Goal: Information Seeking & Learning: Learn about a topic

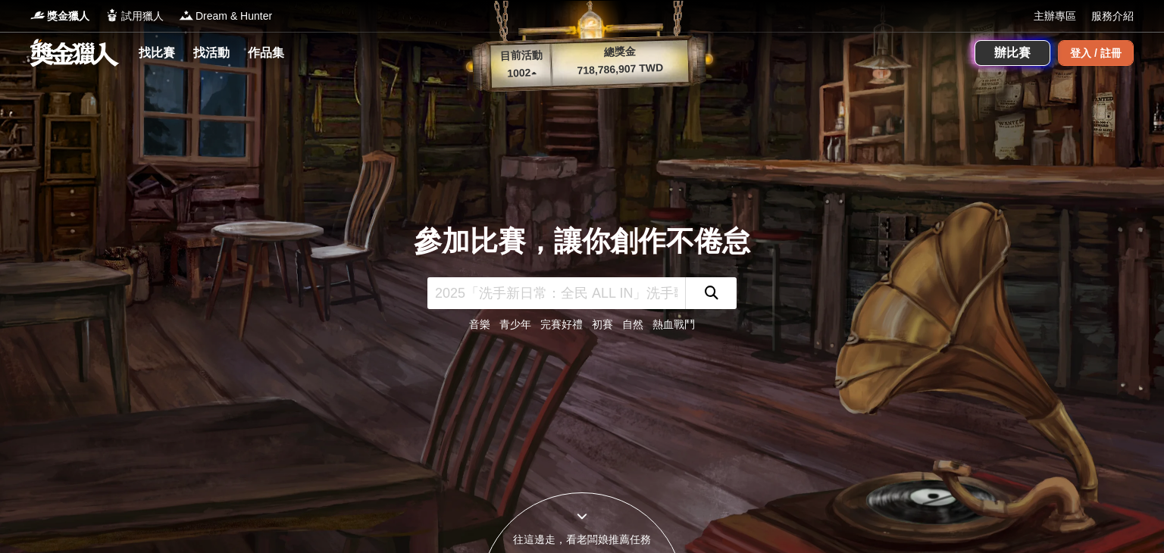
click at [1072, 61] on div "登入 / 註冊" at bounding box center [1096, 53] width 76 height 26
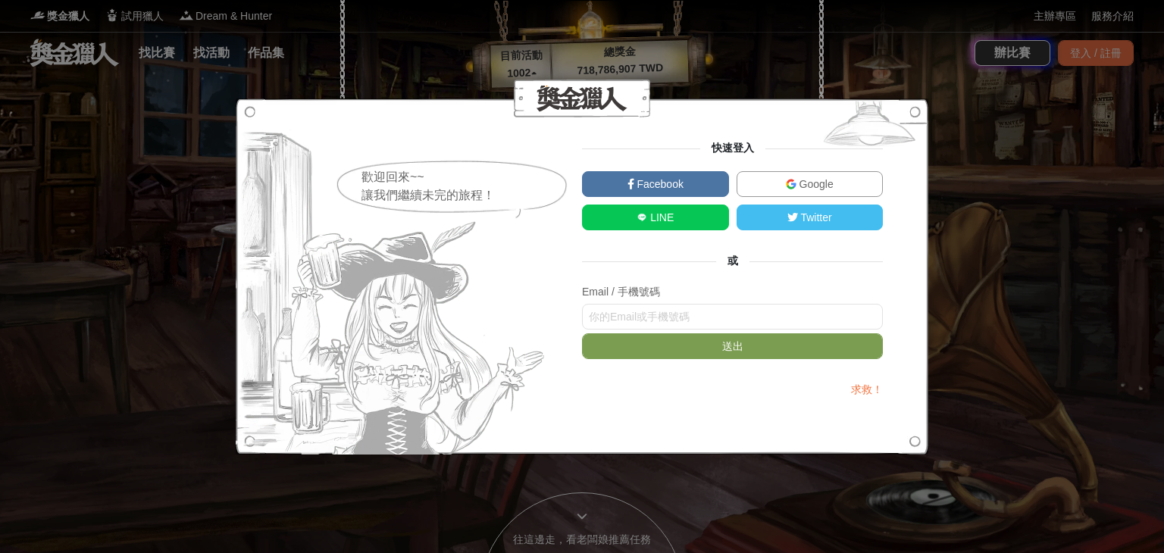
click at [794, 176] on link "Google" at bounding box center [810, 184] width 147 height 26
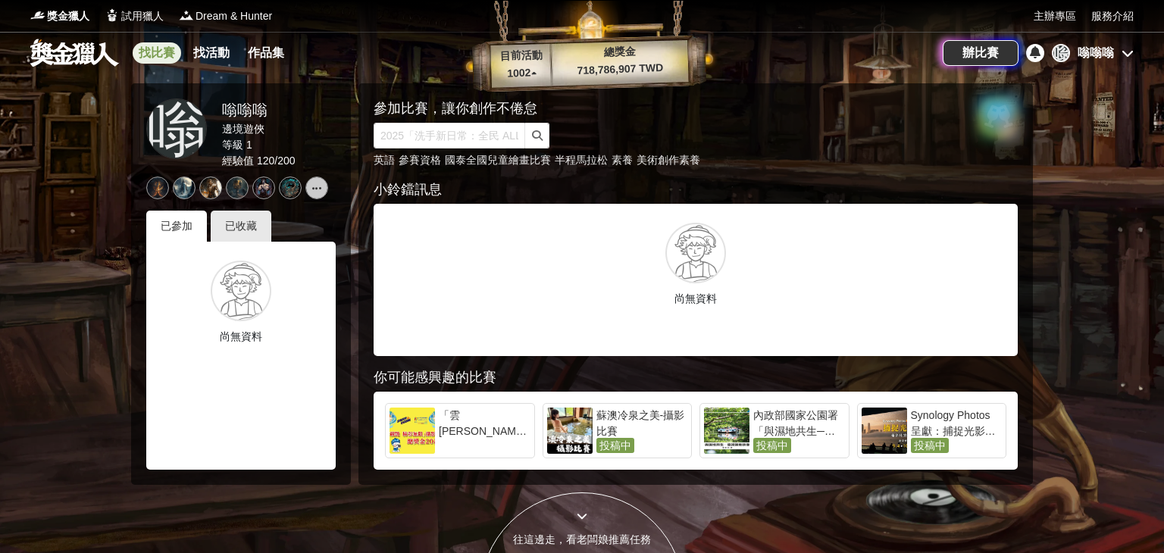
click at [157, 55] on link "找比賽" at bounding box center [157, 52] width 49 height 21
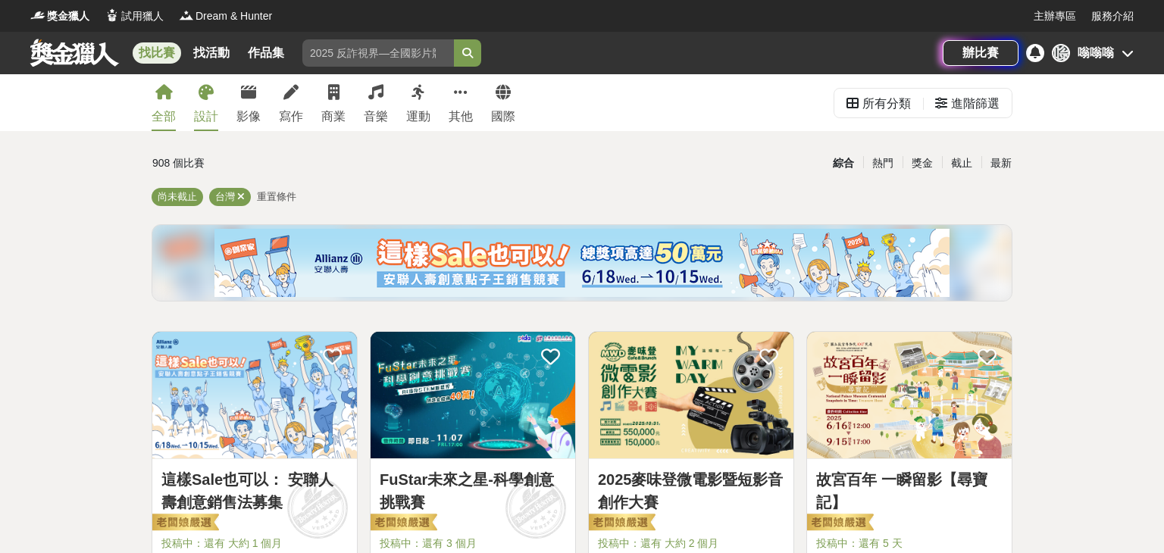
click at [215, 98] on link "設計" at bounding box center [206, 102] width 24 height 57
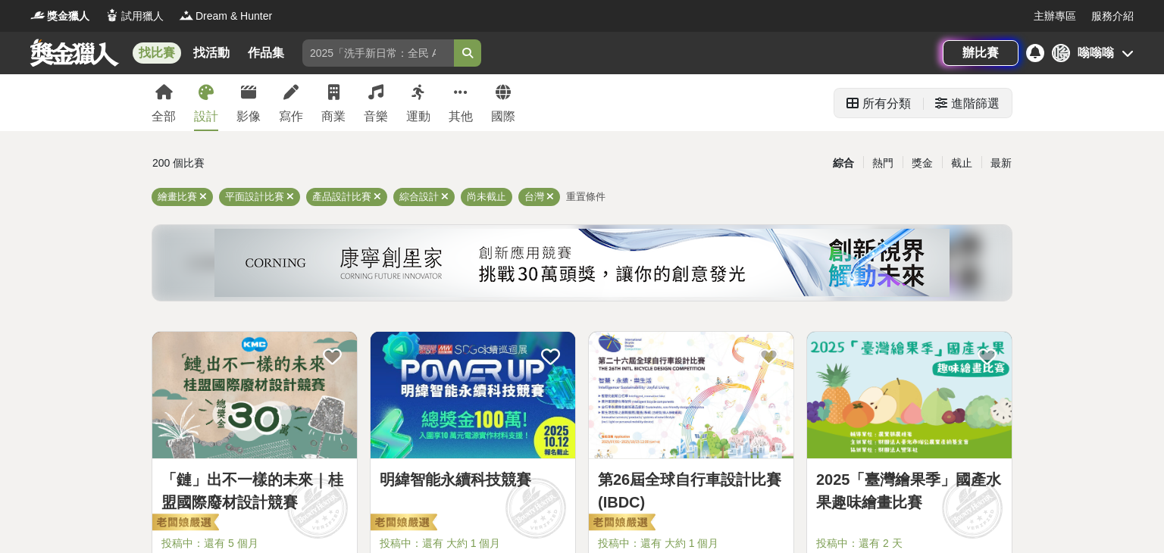
click at [955, 108] on div "進階篩選" at bounding box center [975, 104] width 49 height 30
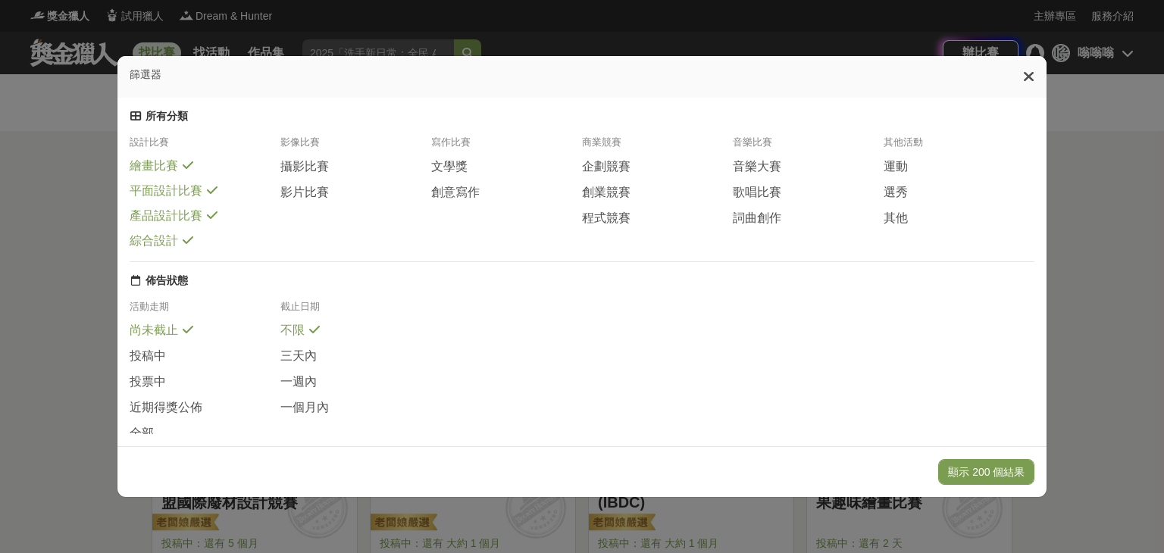
click at [146, 249] on span "綜合設計" at bounding box center [154, 241] width 49 height 16
click at [159, 224] on span "產品設計比賽" at bounding box center [166, 216] width 73 height 16
click at [305, 174] on span "攝影比賽" at bounding box center [304, 167] width 49 height 16
click at [966, 477] on button "顯示 186 個結果" at bounding box center [986, 472] width 96 height 26
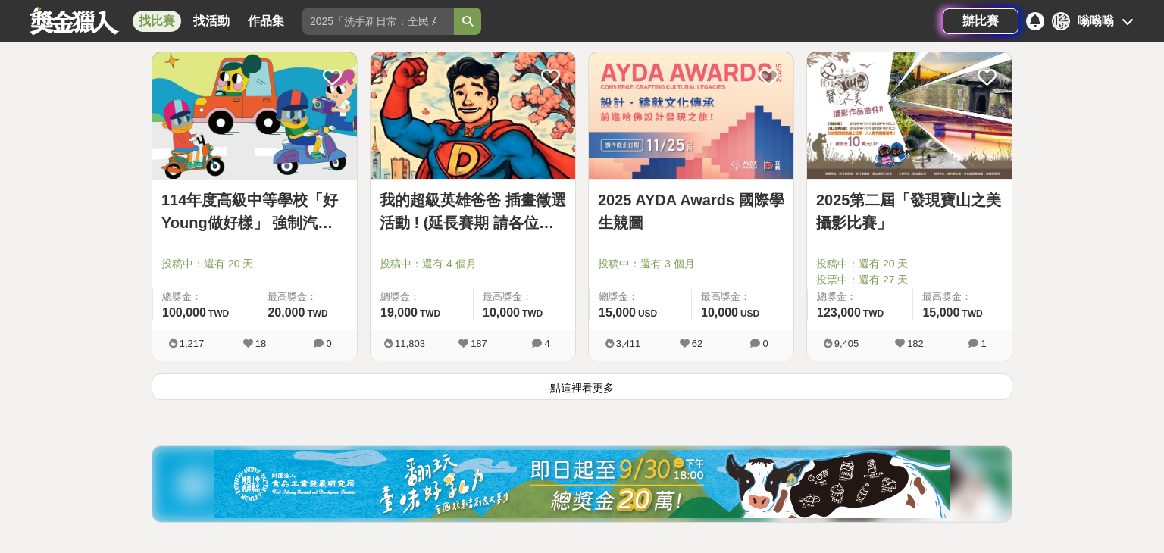
scroll to position [1895, 0]
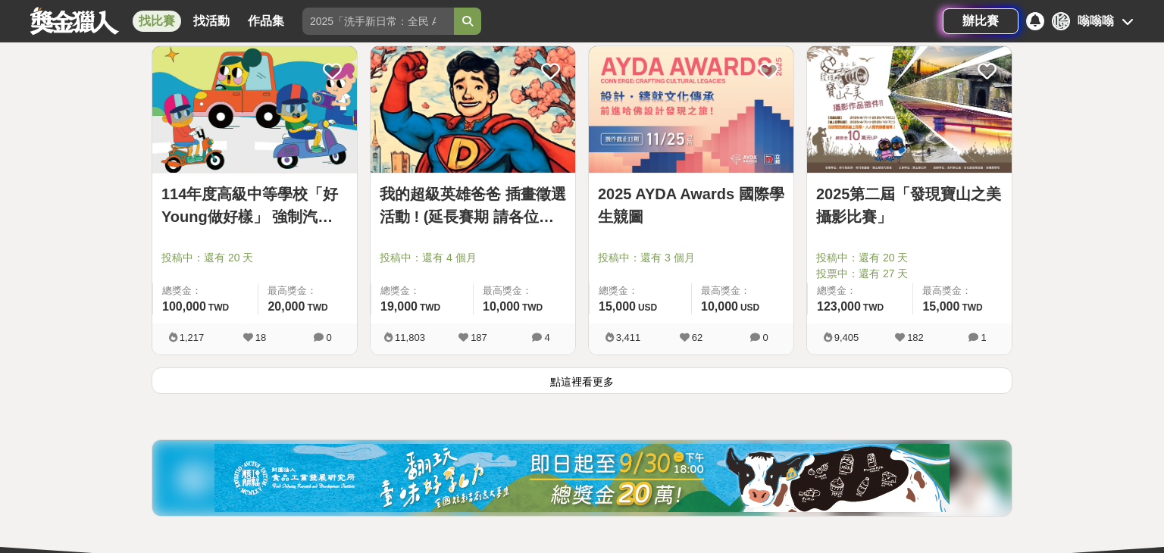
click at [593, 380] on button "點這裡看更多" at bounding box center [582, 381] width 861 height 27
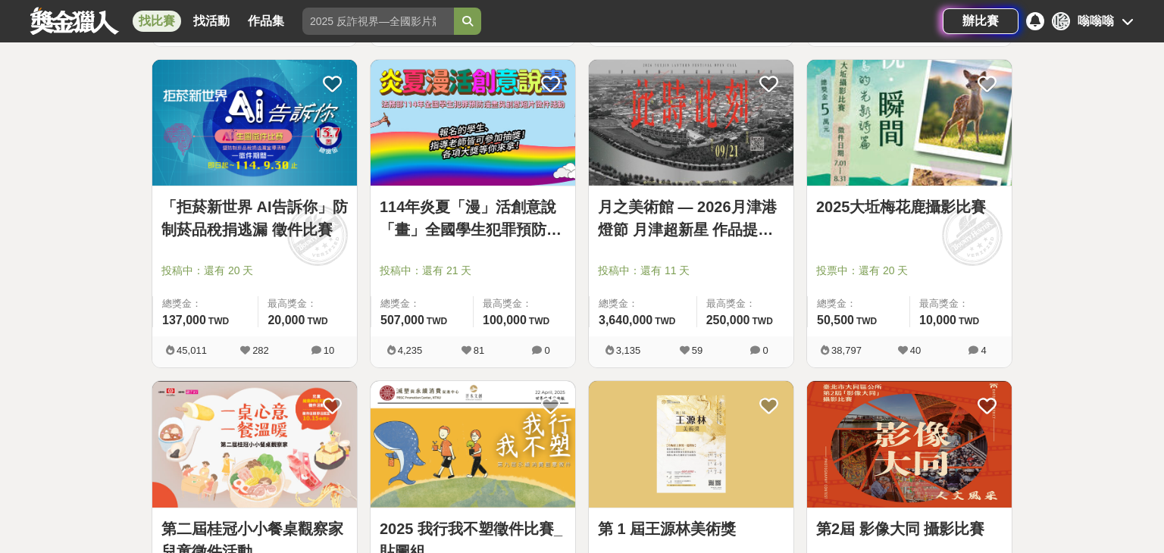
scroll to position [2198, 0]
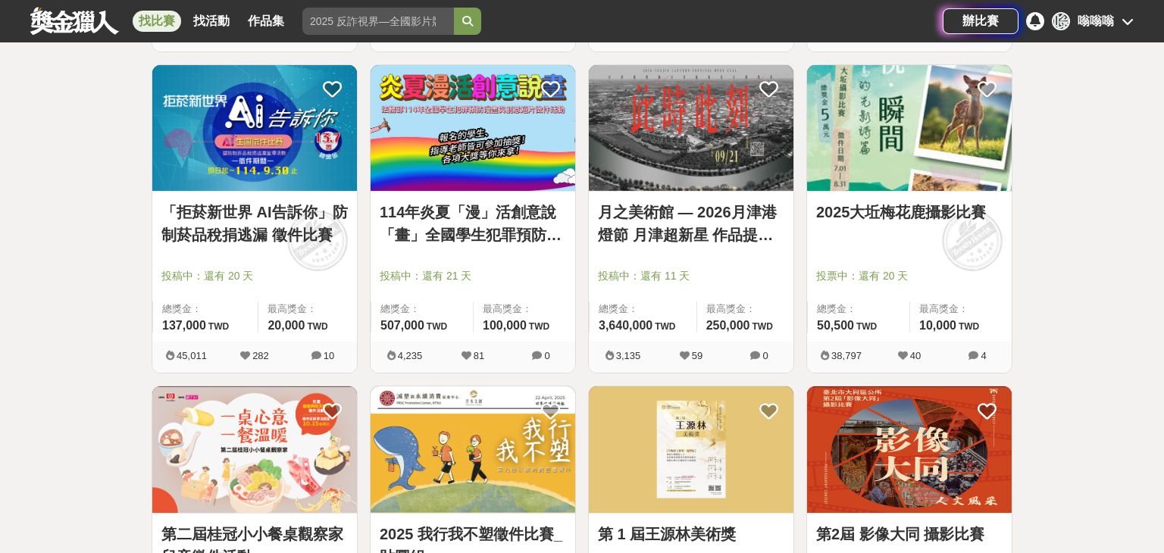
click at [234, 225] on link "「拒菸新世界 AI告訴你」防制菸品稅捐逃漏 徵件比賽" at bounding box center [254, 223] width 186 height 45
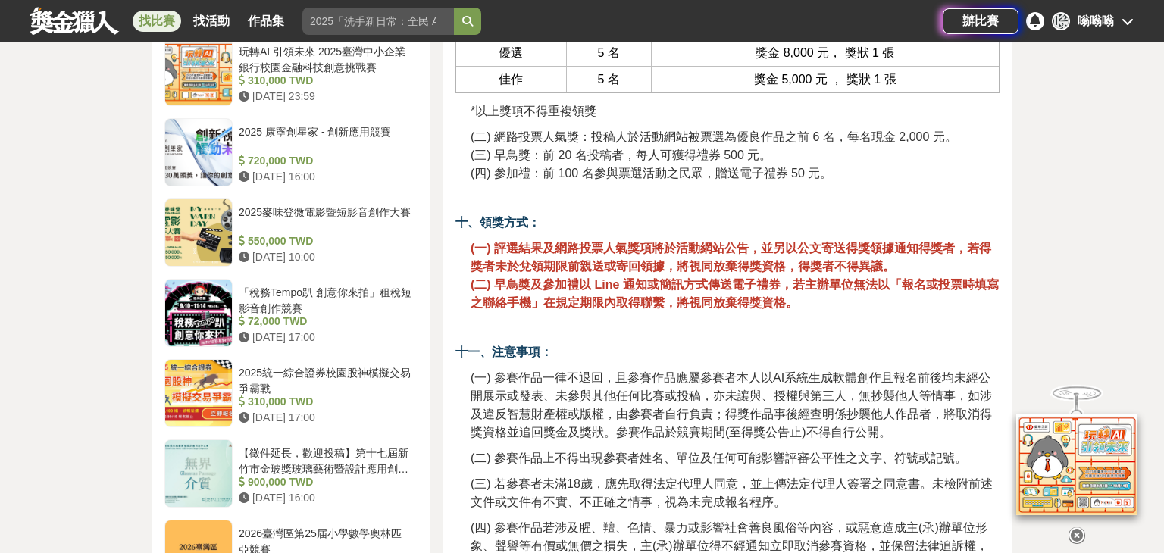
scroll to position [1895, 0]
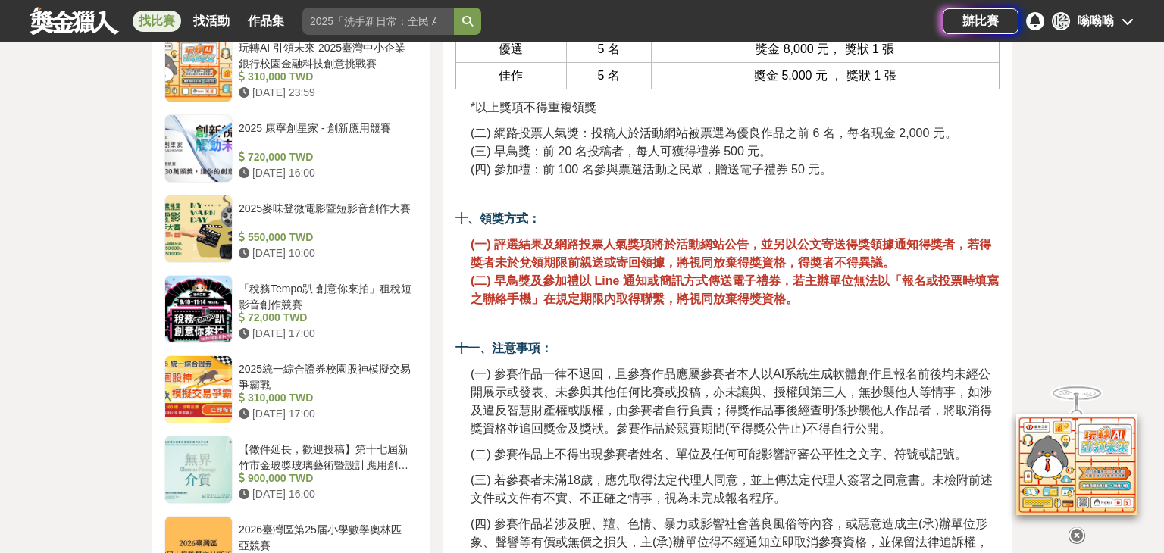
click at [1078, 525] on icon at bounding box center [1077, 527] width 17 height 17
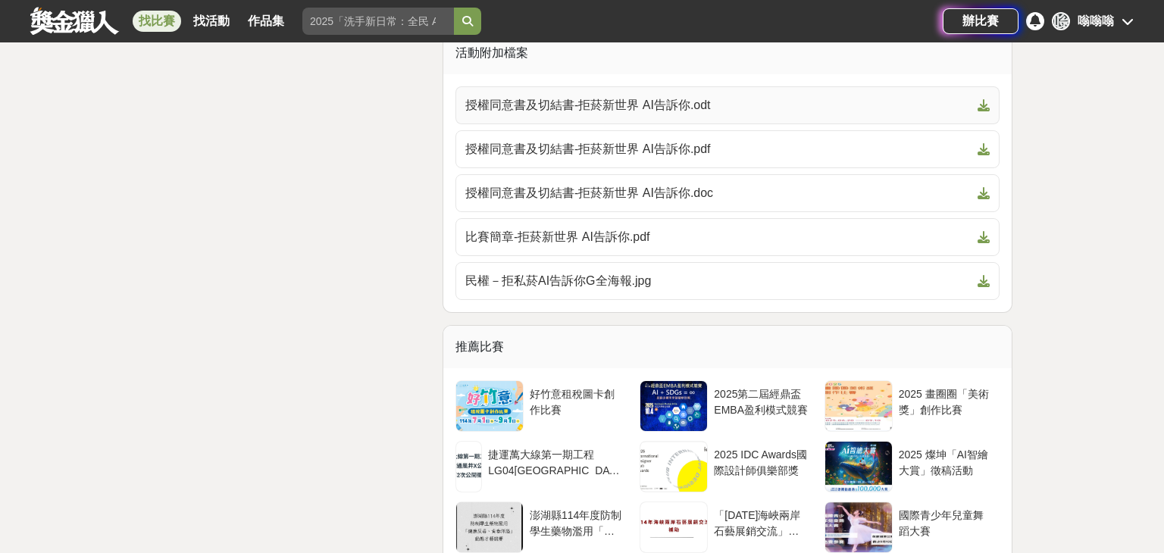
scroll to position [3184, 0]
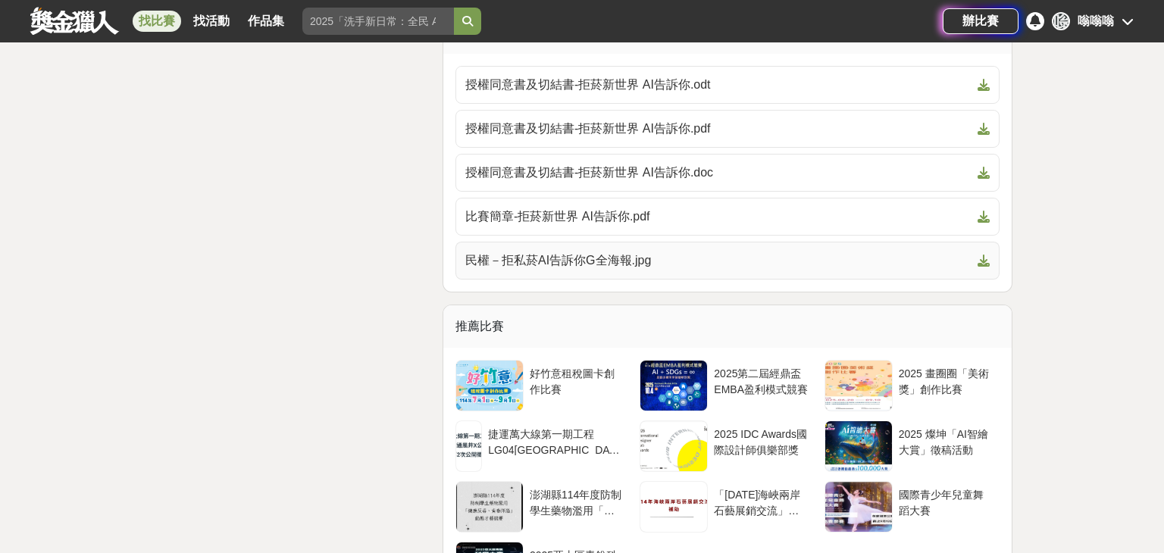
click at [503, 254] on span "民權－拒私菸AI告訴你G全海報.jpg" at bounding box center [718, 261] width 506 height 18
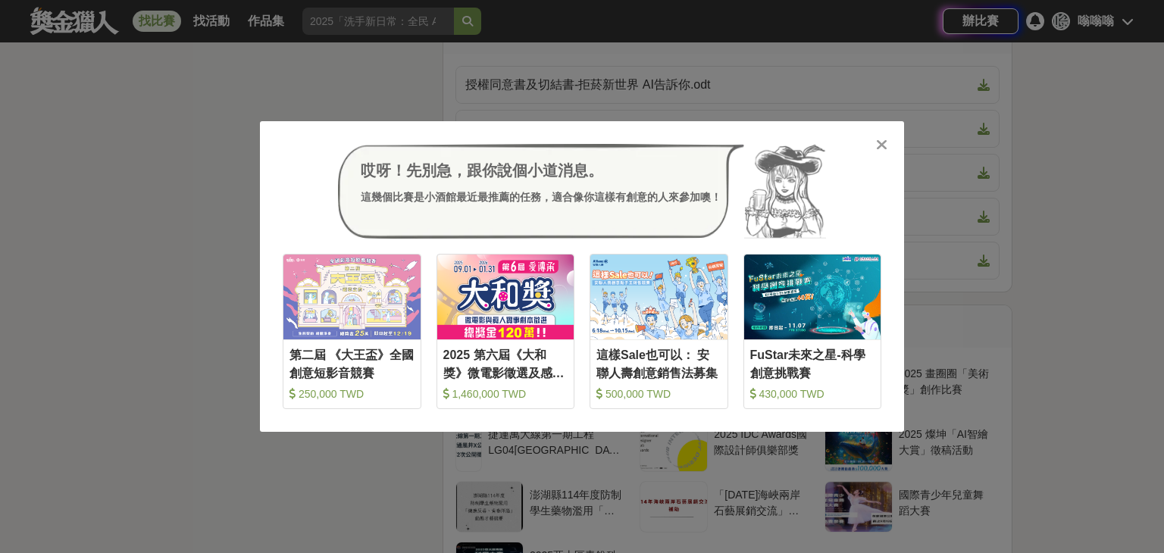
click at [879, 137] on icon at bounding box center [881, 144] width 11 height 15
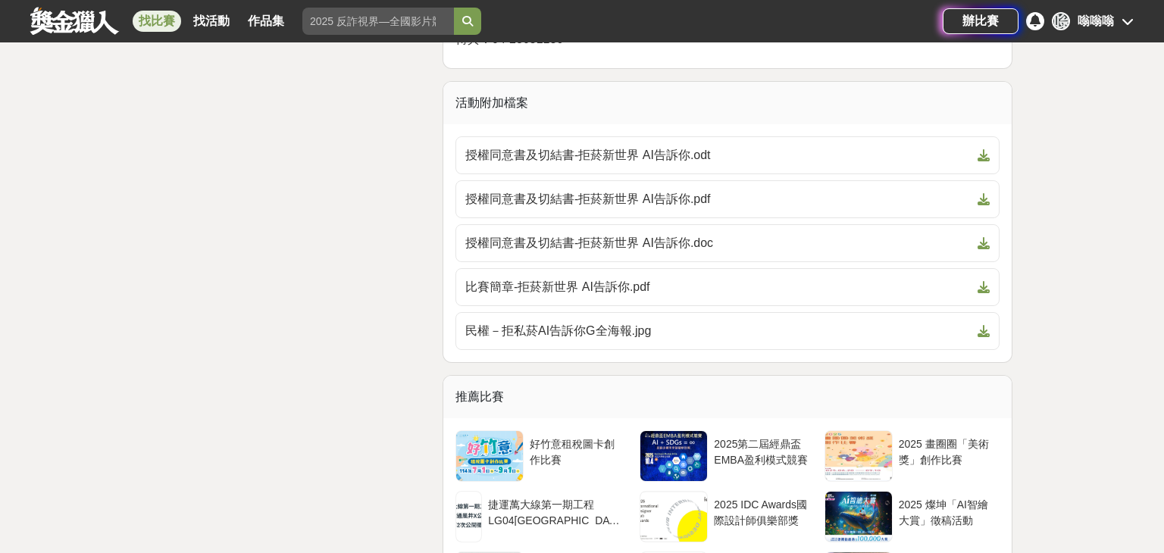
scroll to position [3108, 0]
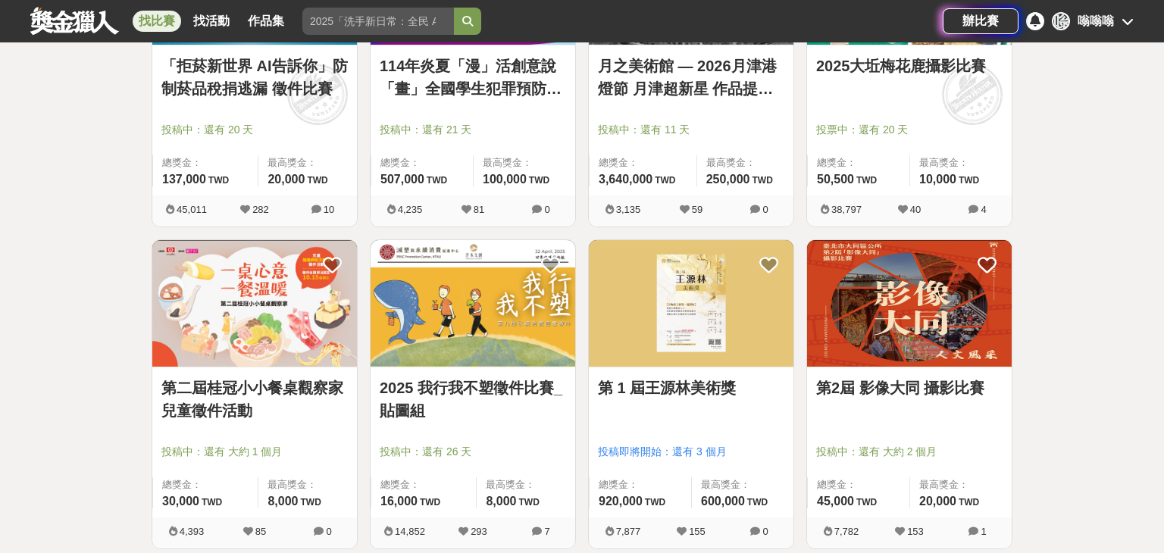
scroll to position [2350, 0]
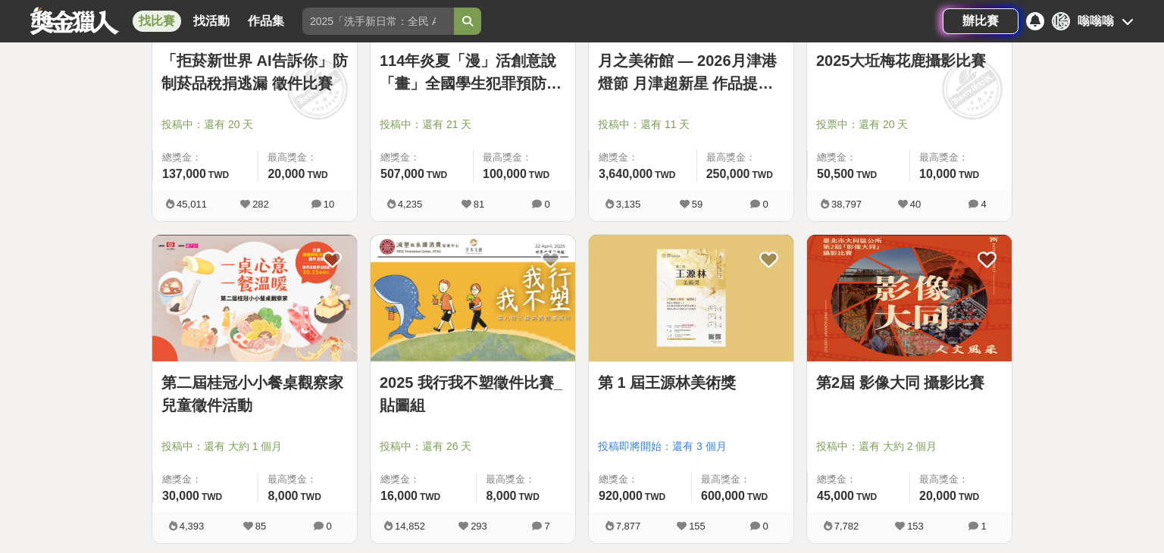
click at [933, 383] on link "第2屆 影像大同 攝影比賽" at bounding box center [909, 382] width 186 height 23
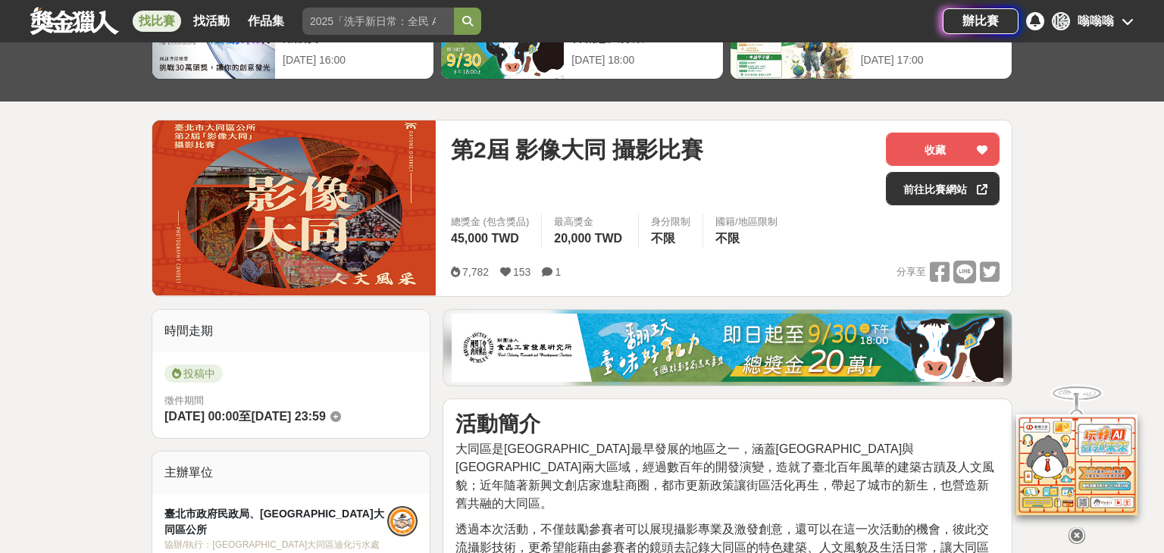
scroll to position [227, 0]
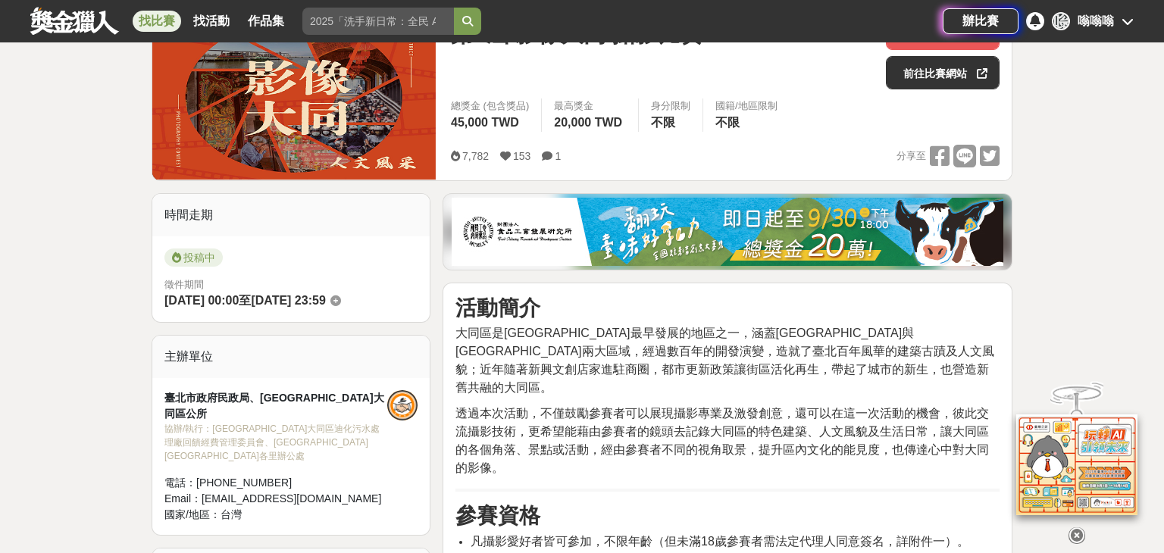
click at [619, 343] on span "大同區是[GEOGRAPHIC_DATA]最早發展的地區之一，涵蓋[GEOGRAPHIC_DATA]與[GEOGRAPHIC_DATA]兩大區域，經過數百年的…" at bounding box center [725, 360] width 539 height 67
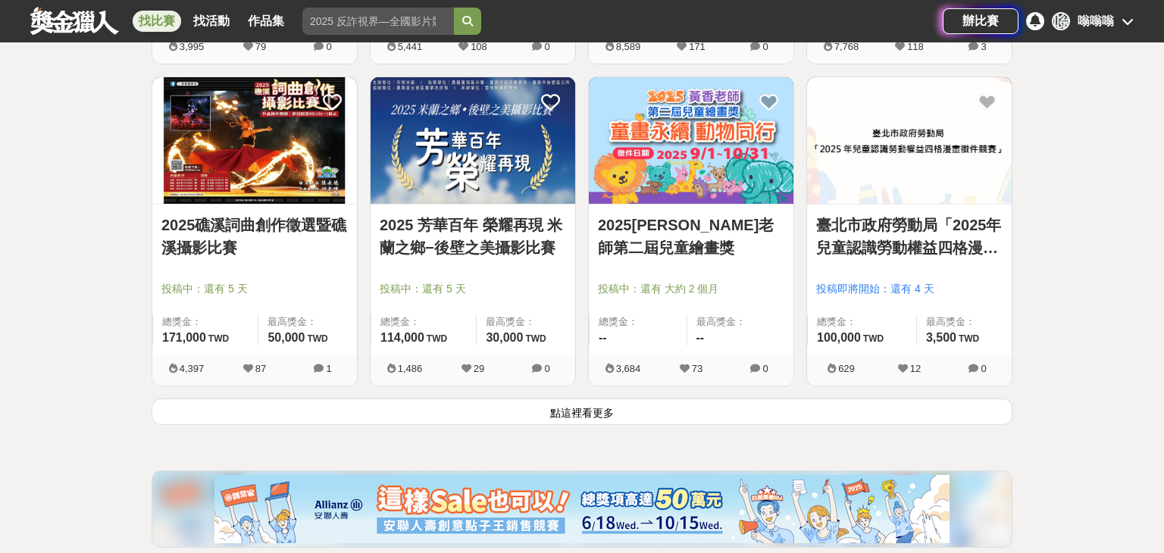
scroll to position [3866, 0]
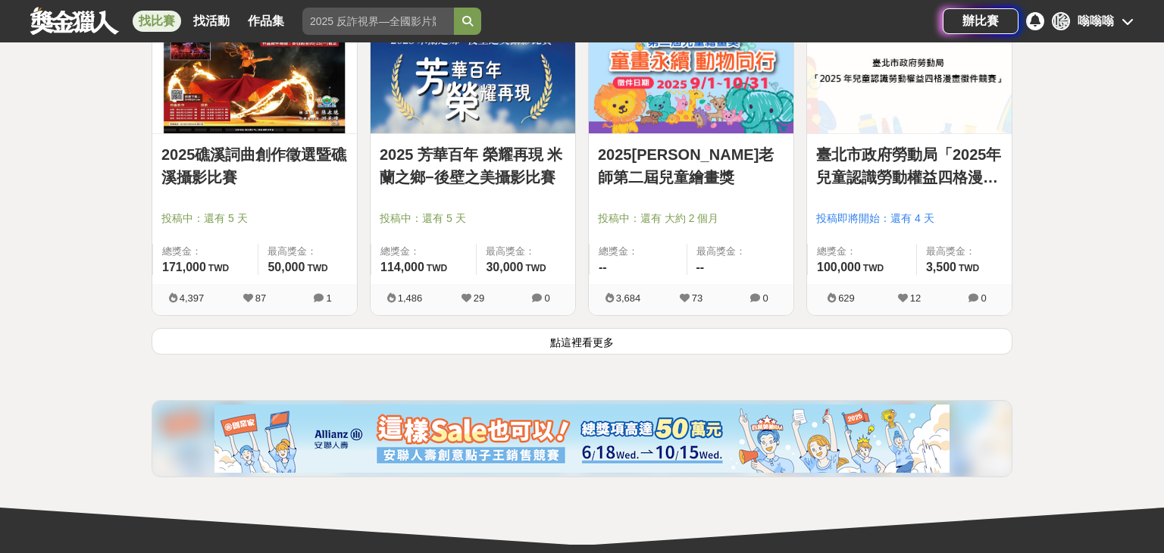
click at [578, 337] on button "點這裡看更多" at bounding box center [582, 341] width 861 height 27
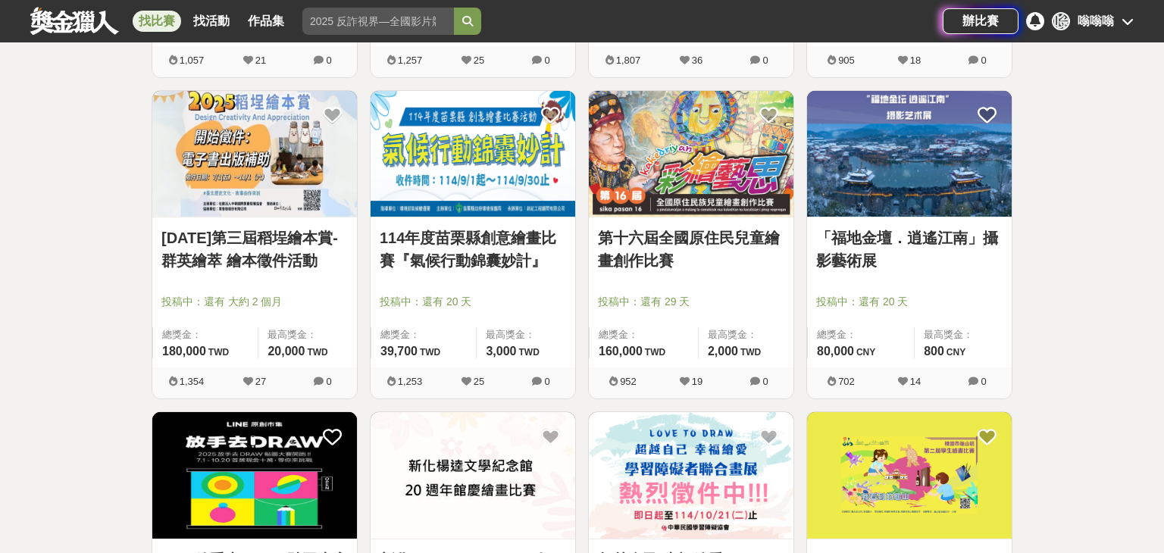
scroll to position [5230, 0]
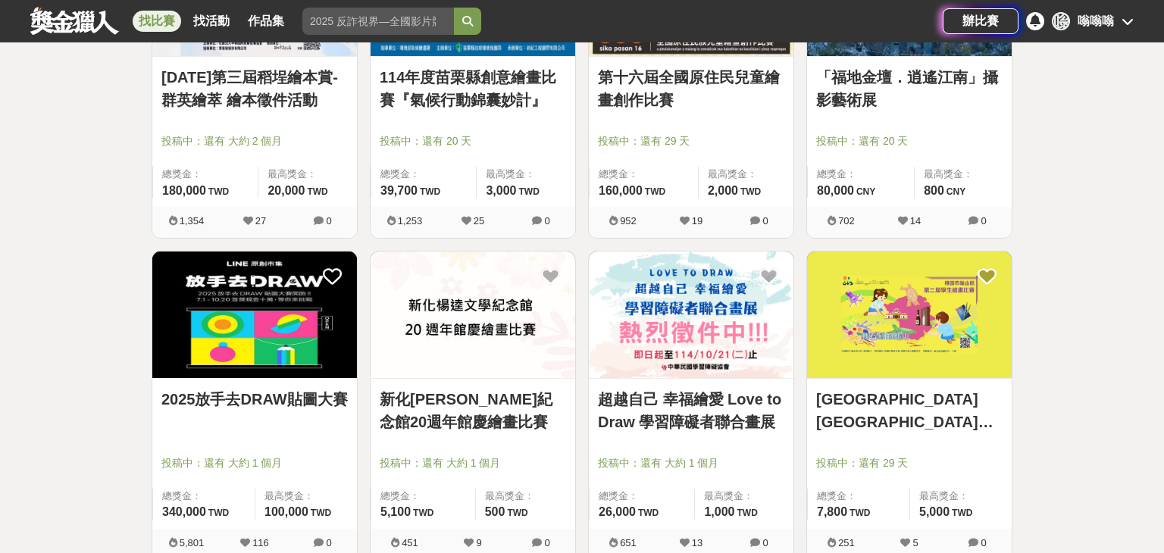
click at [255, 388] on link "2025放手去DRAW貼圖大賽" at bounding box center [254, 399] width 186 height 23
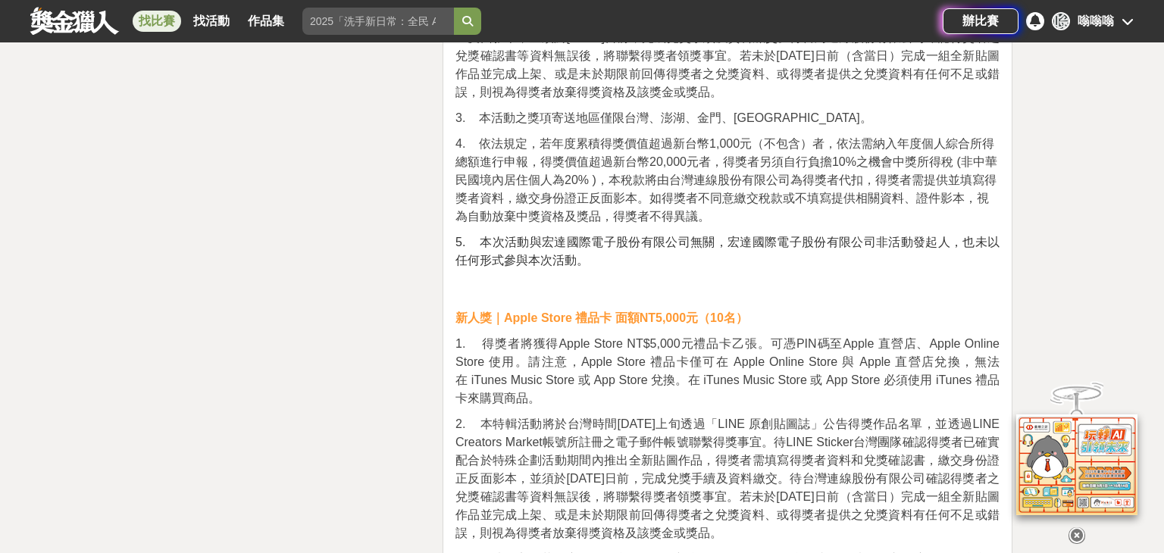
scroll to position [5615, 0]
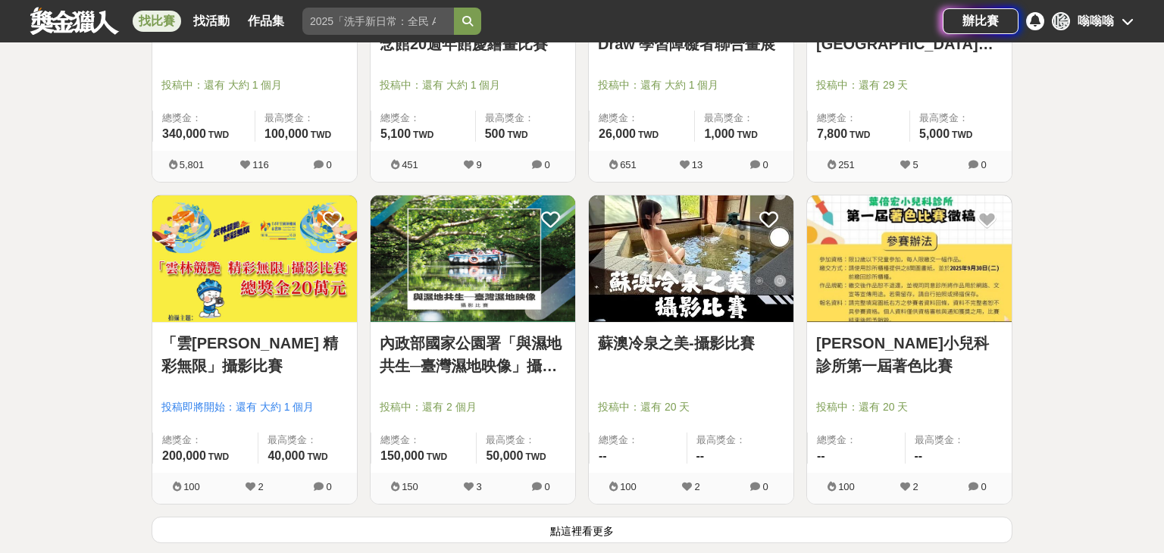
scroll to position [5609, 0]
click at [600, 526] on button "點這裡看更多" at bounding box center [582, 529] width 861 height 27
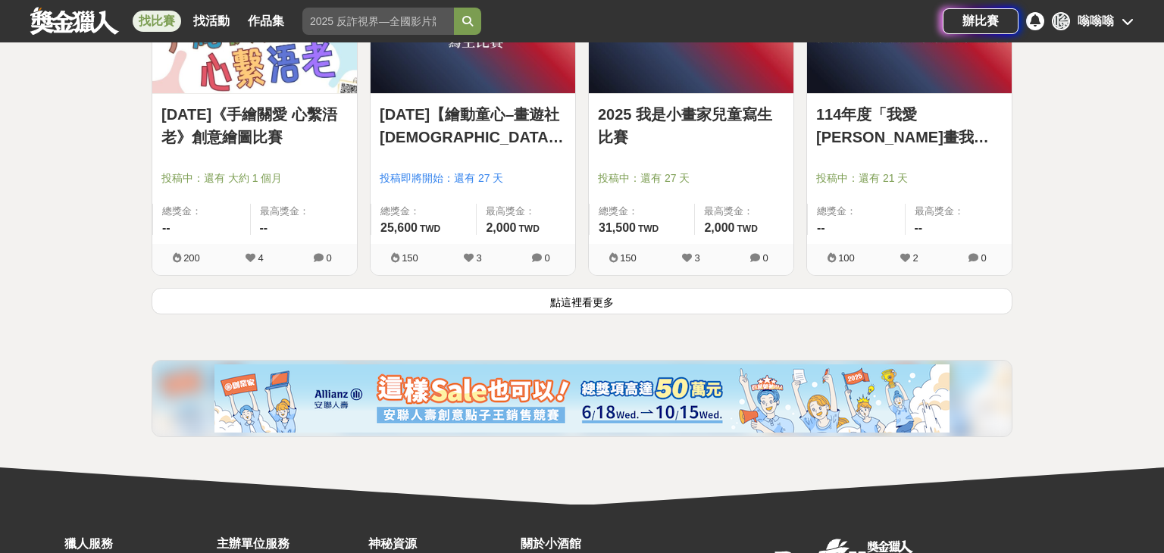
scroll to position [7808, 0]
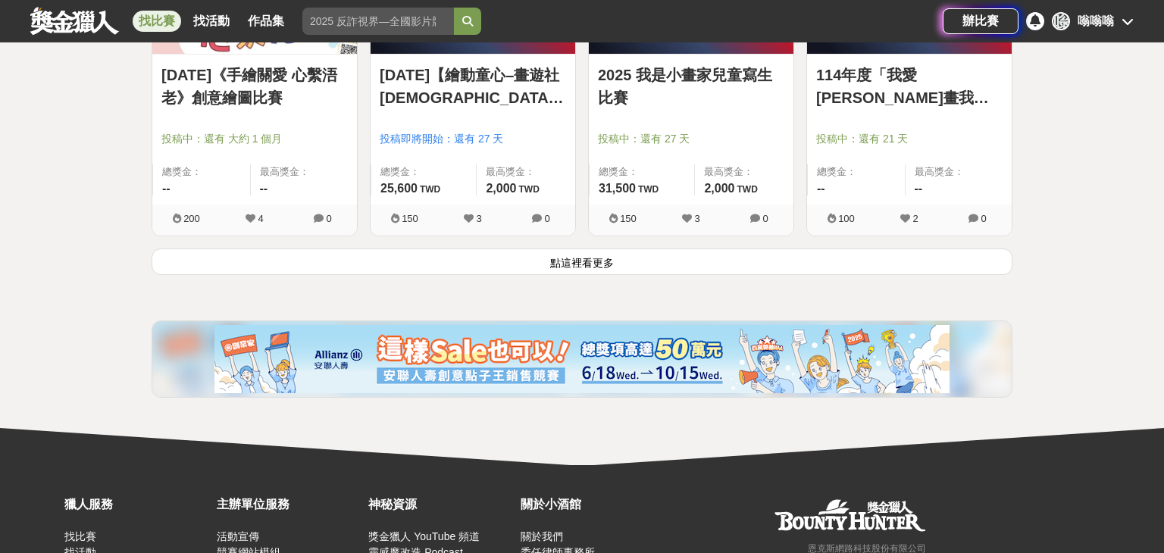
click at [575, 252] on button "點這裡看更多" at bounding box center [582, 262] width 861 height 27
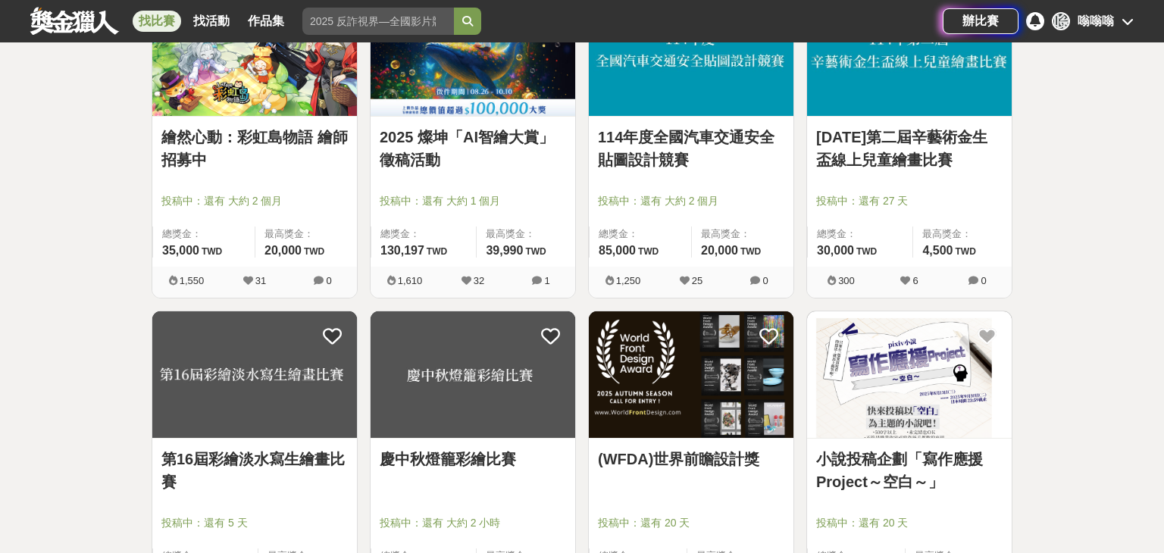
scroll to position [8717, 0]
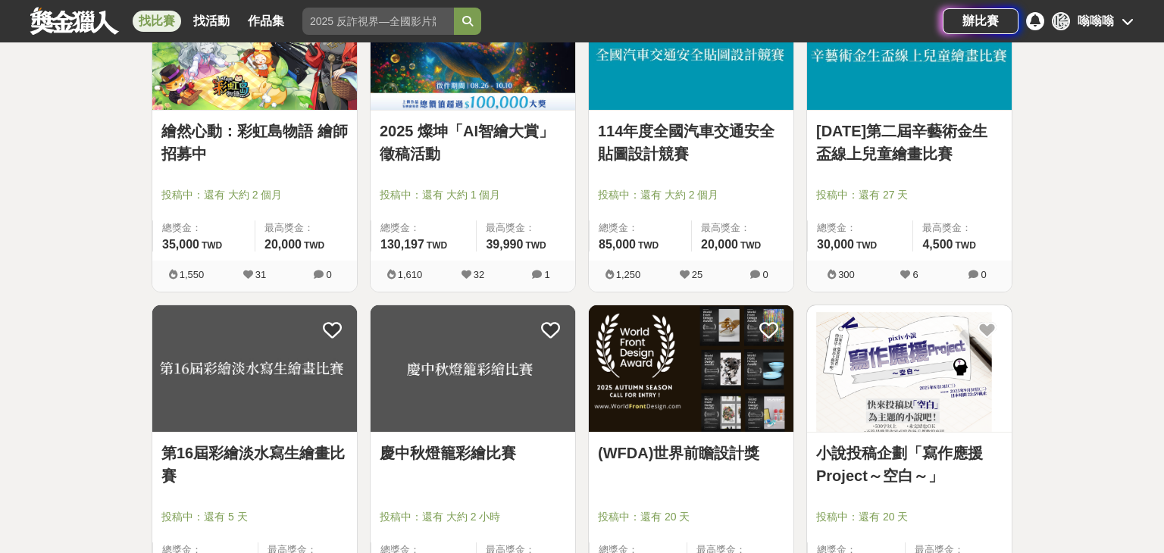
click at [668, 443] on link "(WFDA)世界前瞻設計獎" at bounding box center [691, 453] width 186 height 23
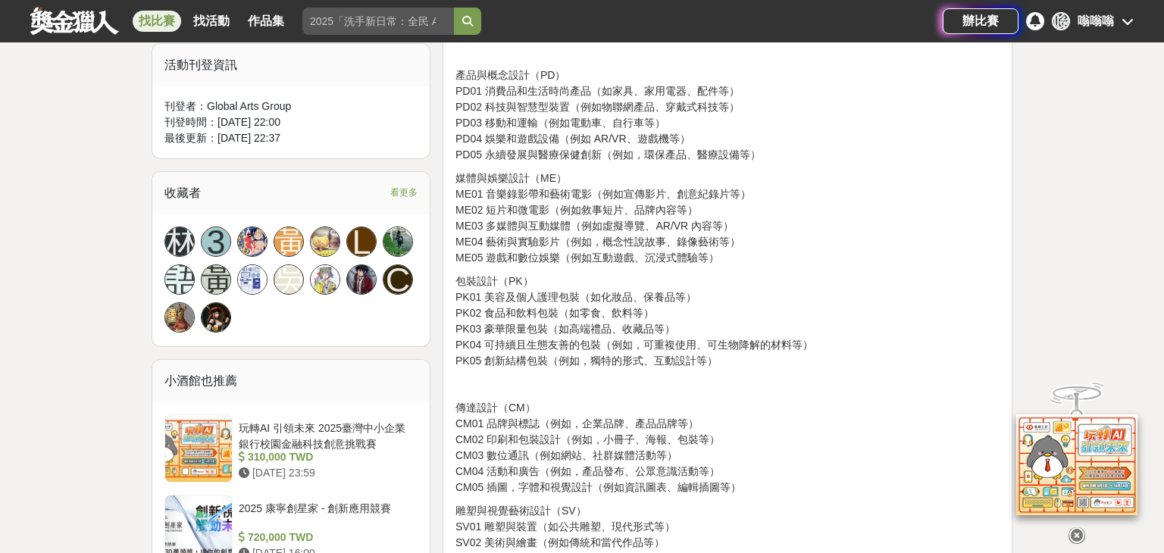
scroll to position [910, 0]
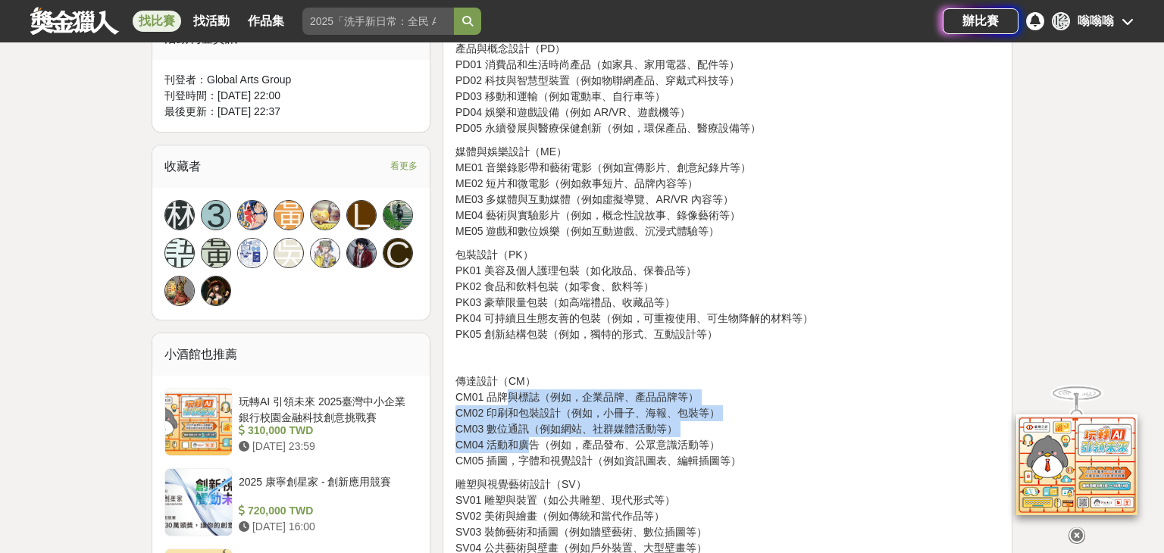
drag, startPoint x: 501, startPoint y: 403, endPoint x: 529, endPoint y: 446, distance: 50.9
click at [529, 446] on p "傳達設計（CM） CM01 品牌與標誌（例如，企業品牌、產品品牌等） CM02 印刷和包裝設計（例如，小冊子、海報、包裝等） CM03 數位通訊（例如網站、社…" at bounding box center [728, 422] width 544 height 96
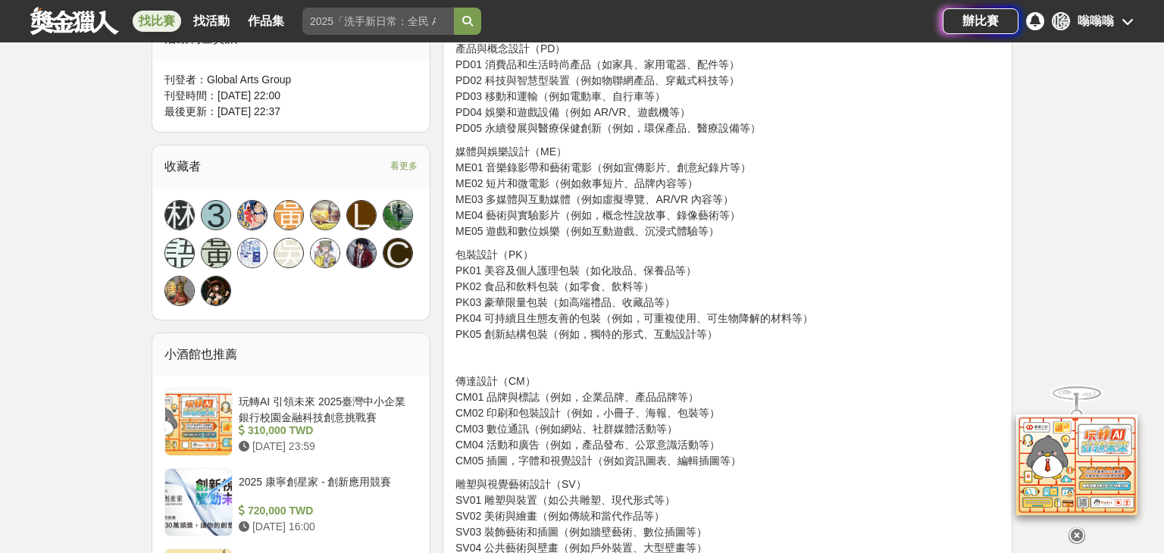
click at [570, 452] on p "傳達設計（CM） CM01 品牌與標誌（例如，企業品牌、產品品牌等） CM02 印刷和包裝設計（例如，小冊子、海報、包裝等） CM03 數位通訊（例如網站、社…" at bounding box center [728, 422] width 544 height 96
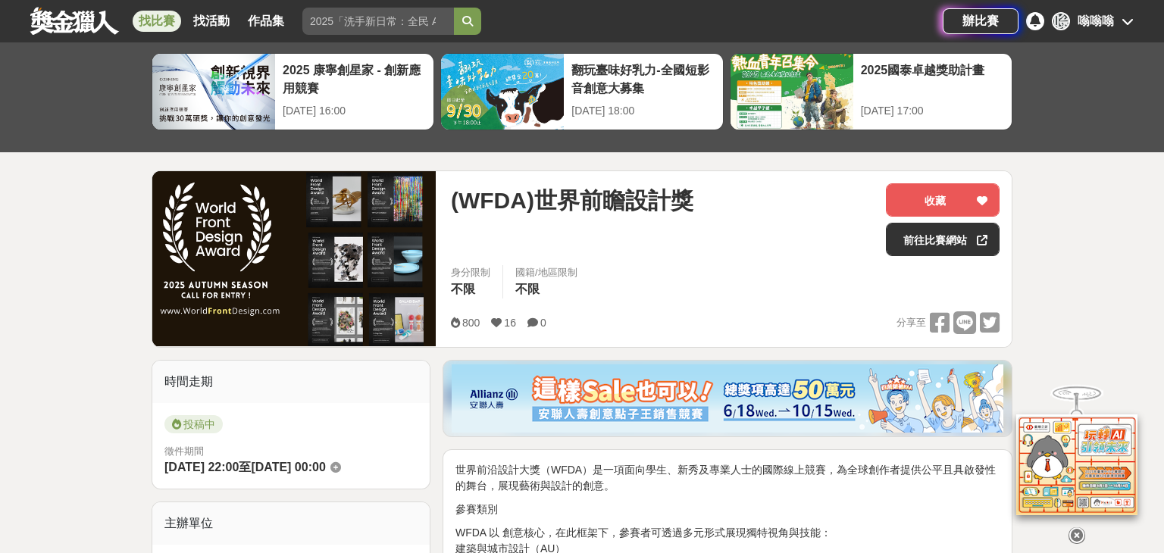
scroll to position [0, 0]
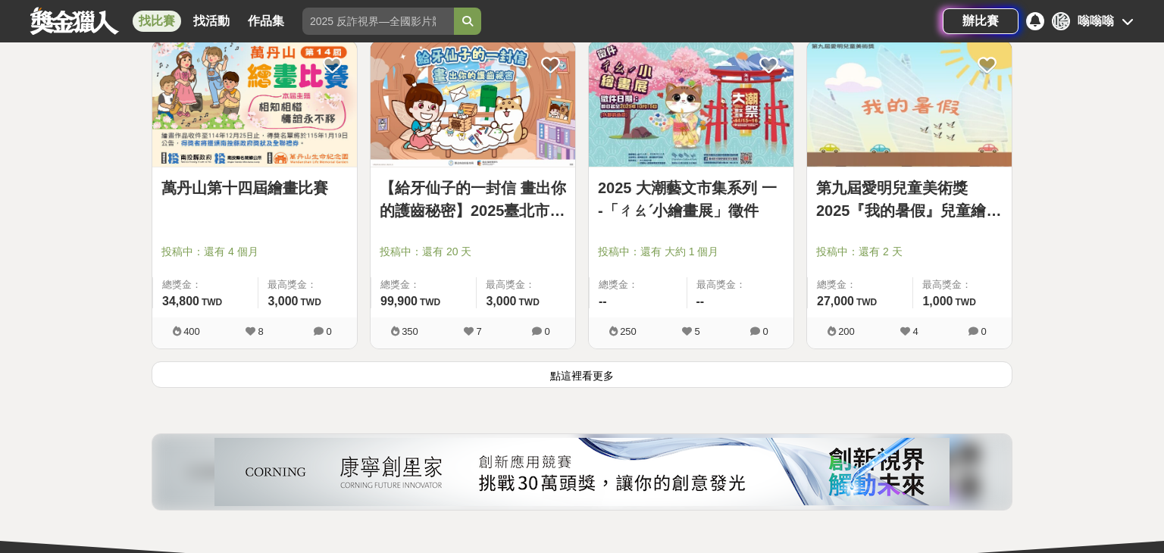
scroll to position [9627, 0]
click at [581, 374] on button "點這裡看更多" at bounding box center [582, 374] width 861 height 27
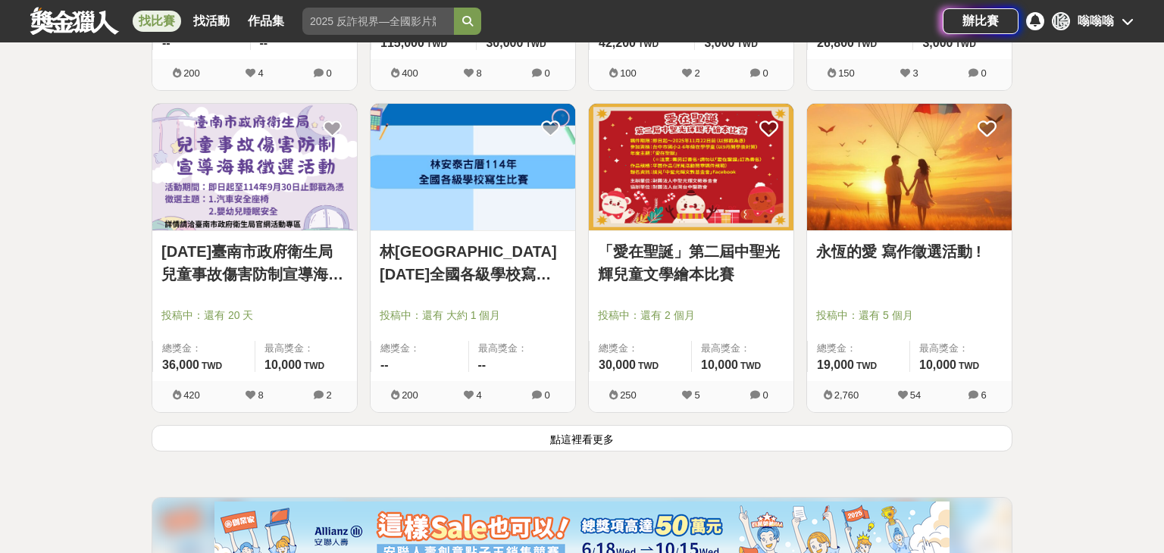
scroll to position [11522, 0]
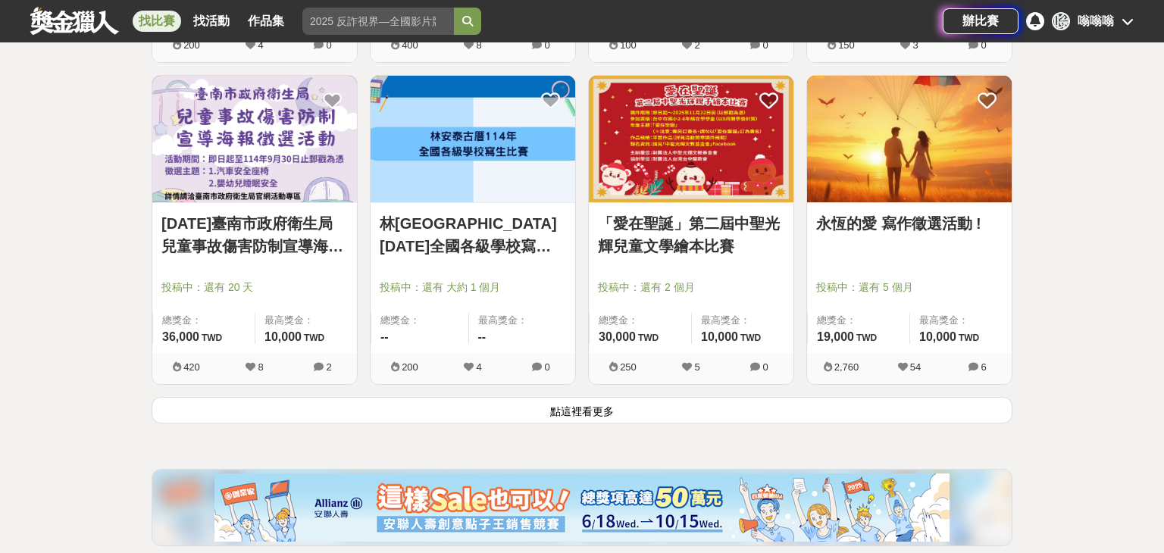
click at [466, 400] on button "點這裡看更多" at bounding box center [582, 410] width 861 height 27
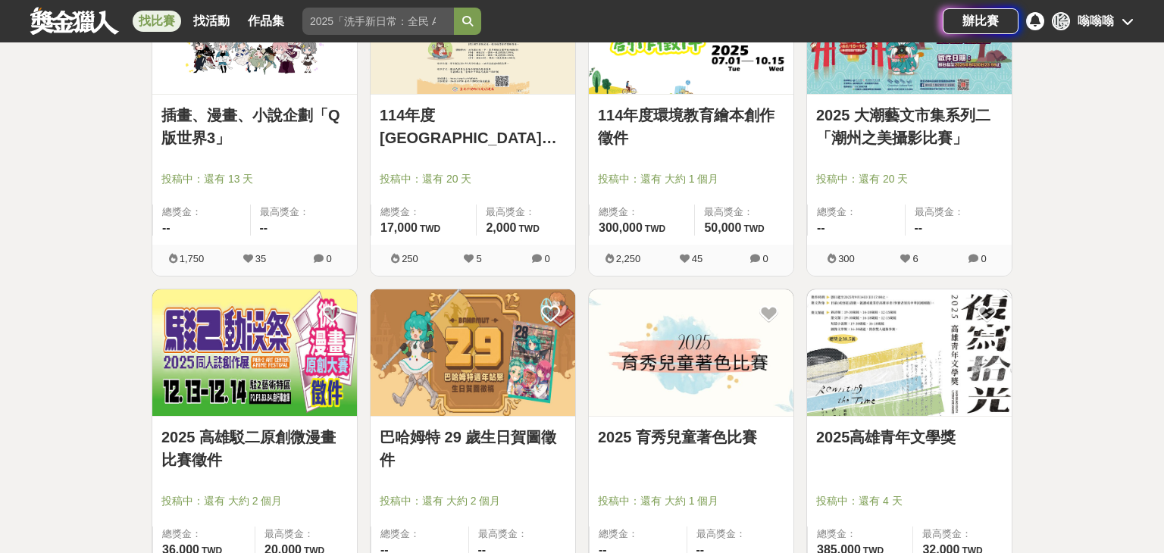
scroll to position [12659, 0]
